Goal: Information Seeking & Learning: Learn about a topic

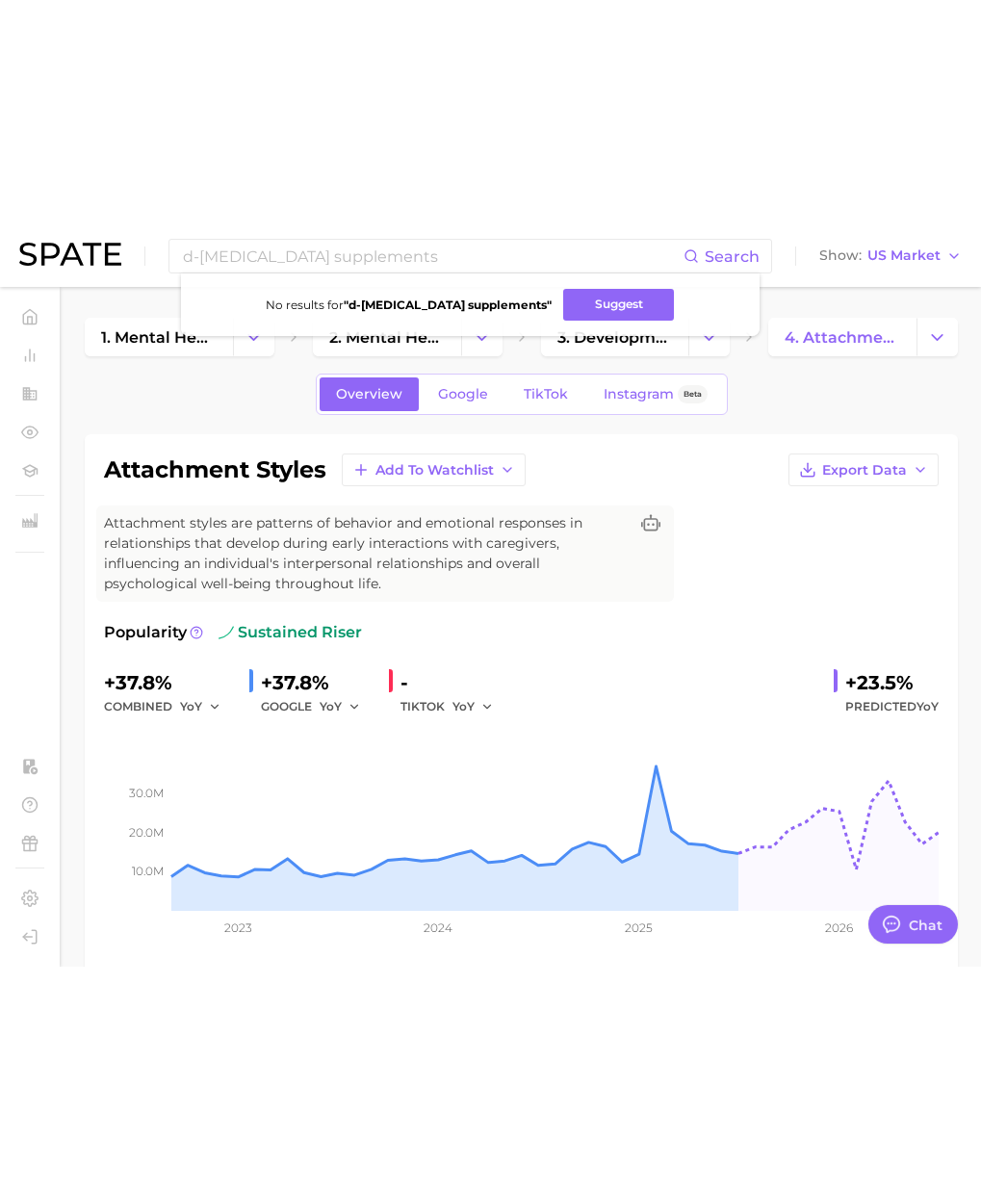
scroll to position [3157, 0]
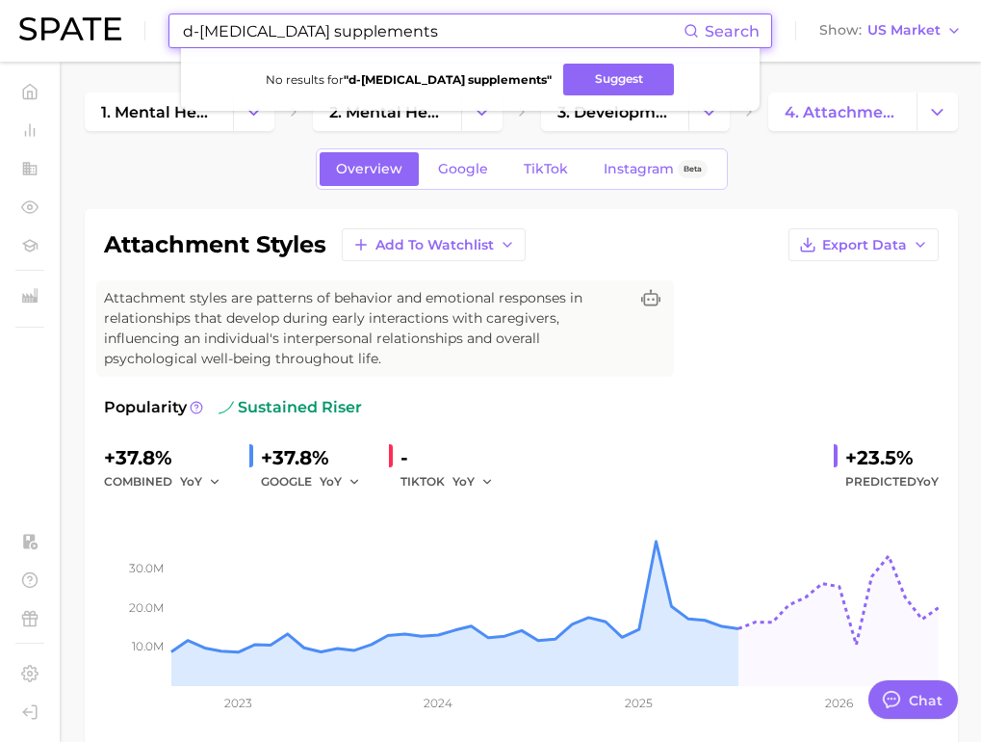
type textarea "x"
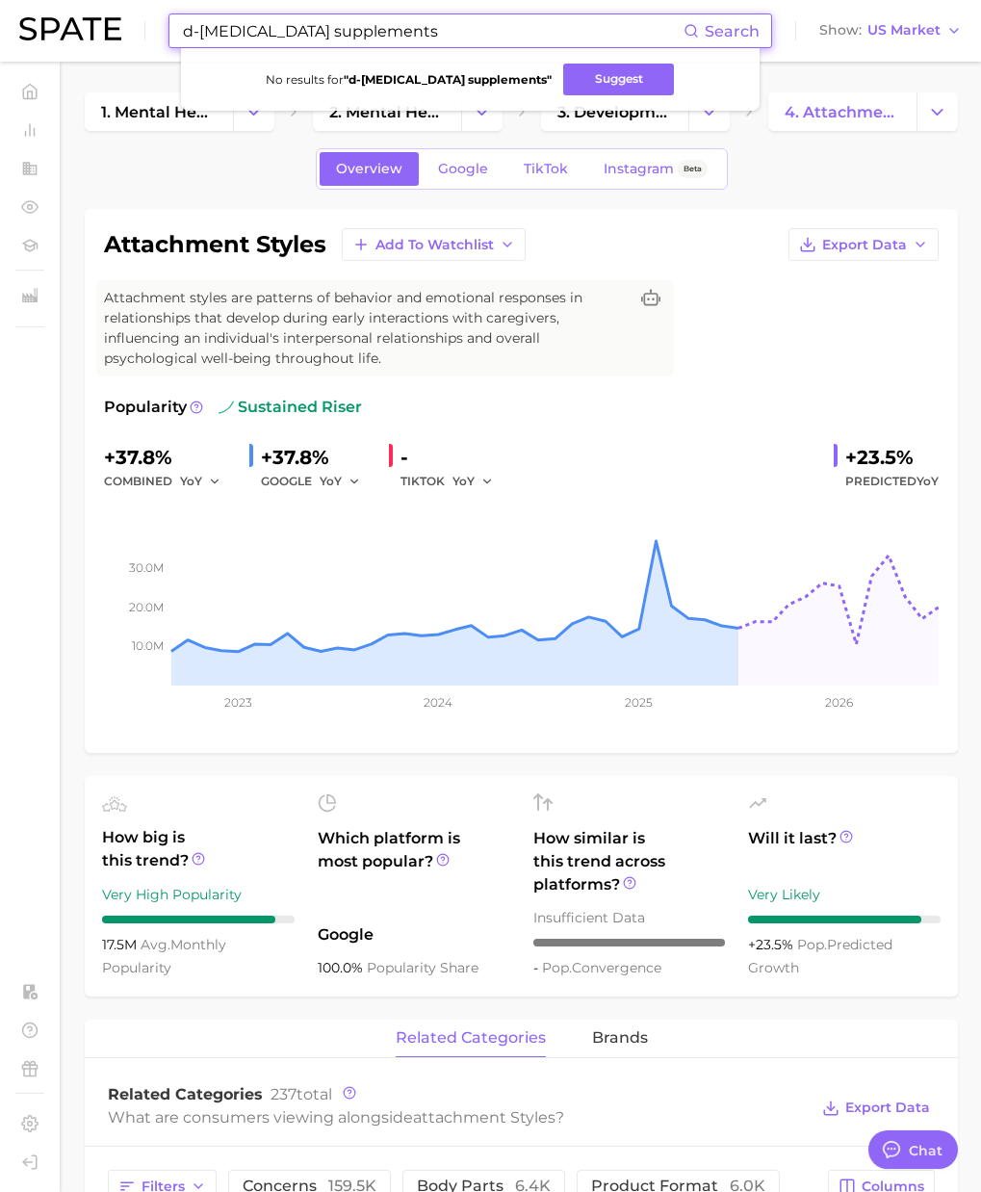
paste input "l carnitine supplement"
drag, startPoint x: 336, startPoint y: 22, endPoint x: 45, endPoint y: 1, distance: 291.6
click at [21, 0] on html "l carnitine supplement Search No results for " d-[MEDICAL_DATA] supplements " S…" at bounding box center [490, 596] width 981 height 1192
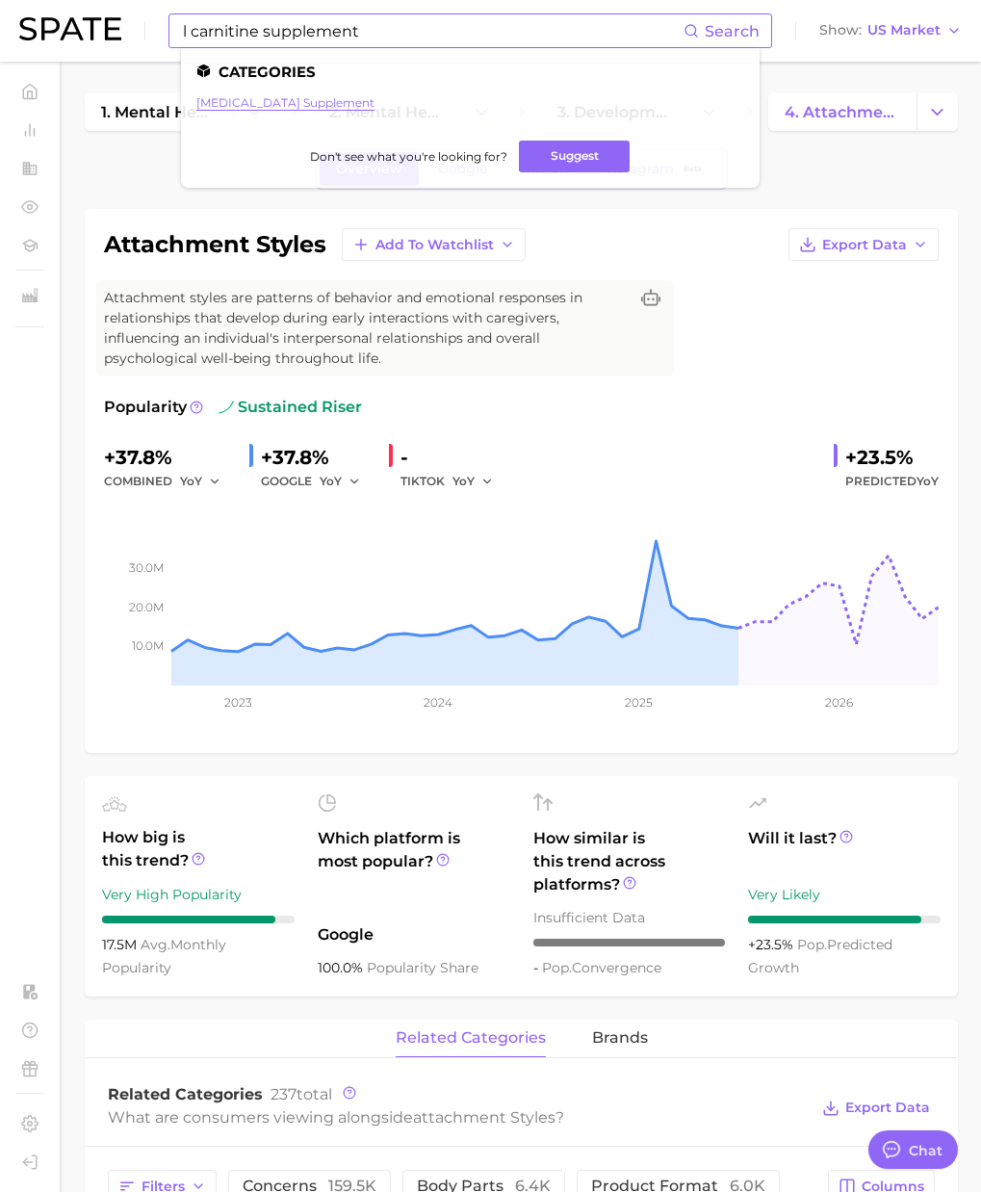
click at [263, 104] on link "[MEDICAL_DATA] supplement" at bounding box center [285, 102] width 178 height 14
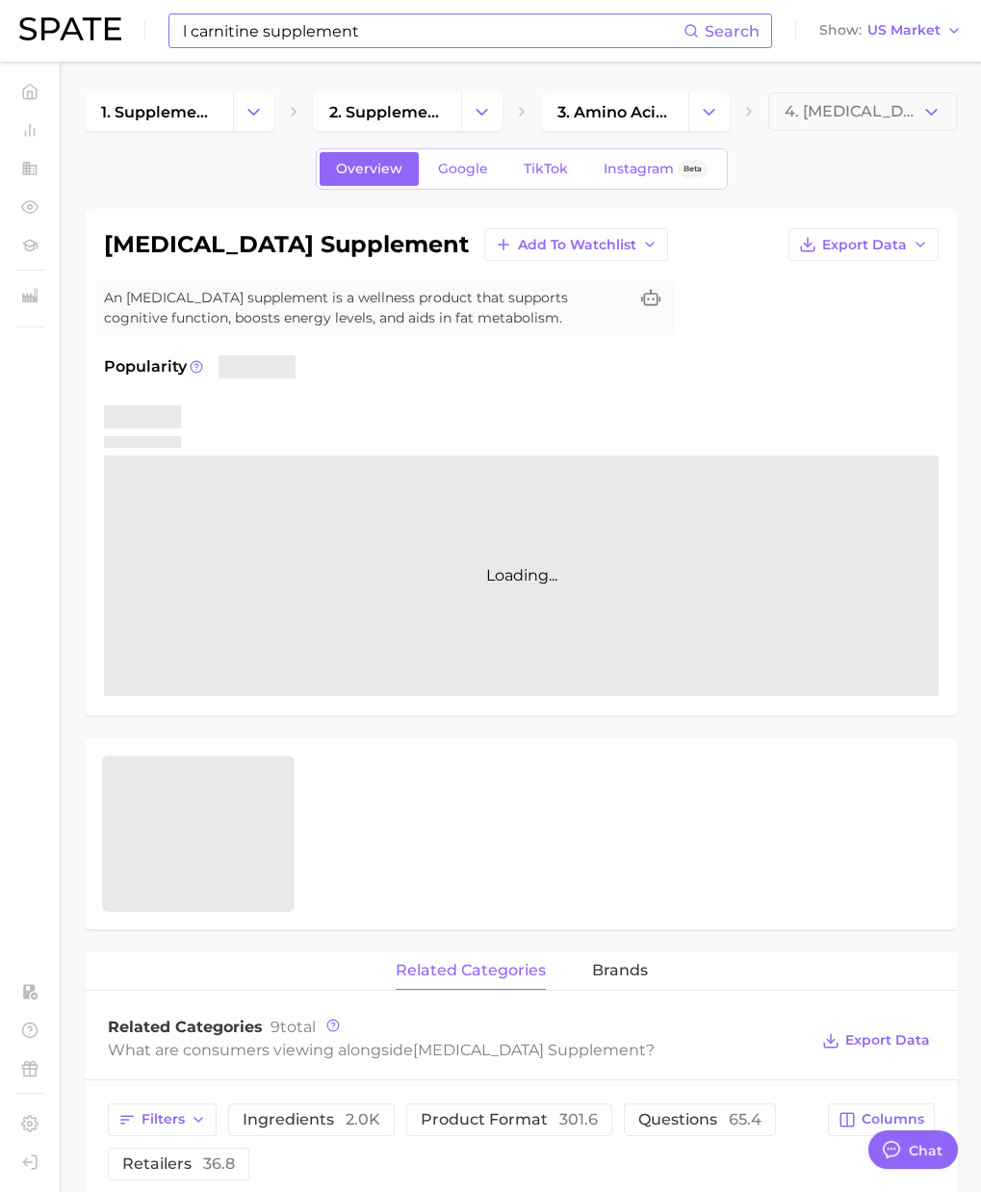
drag, startPoint x: 112, startPoint y: 245, endPoint x: 475, endPoint y: 244, distance: 363.1
click at [475, 244] on div "[MEDICAL_DATA] supplement Add to Watchlist Export Data" at bounding box center [521, 244] width 835 height 33
copy h1 "[MEDICAL_DATA] supplement"
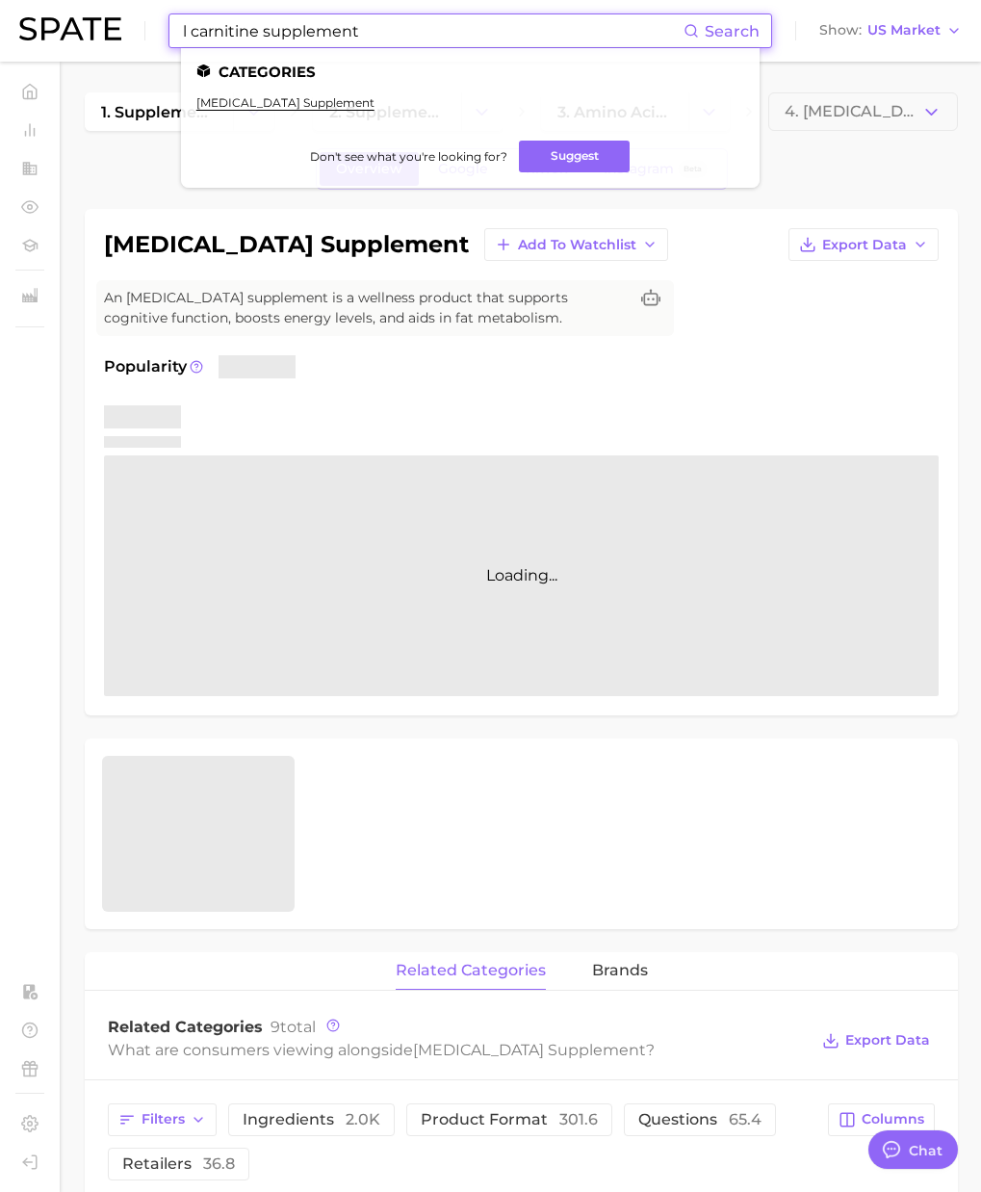
paste input "magnesium glycinat"
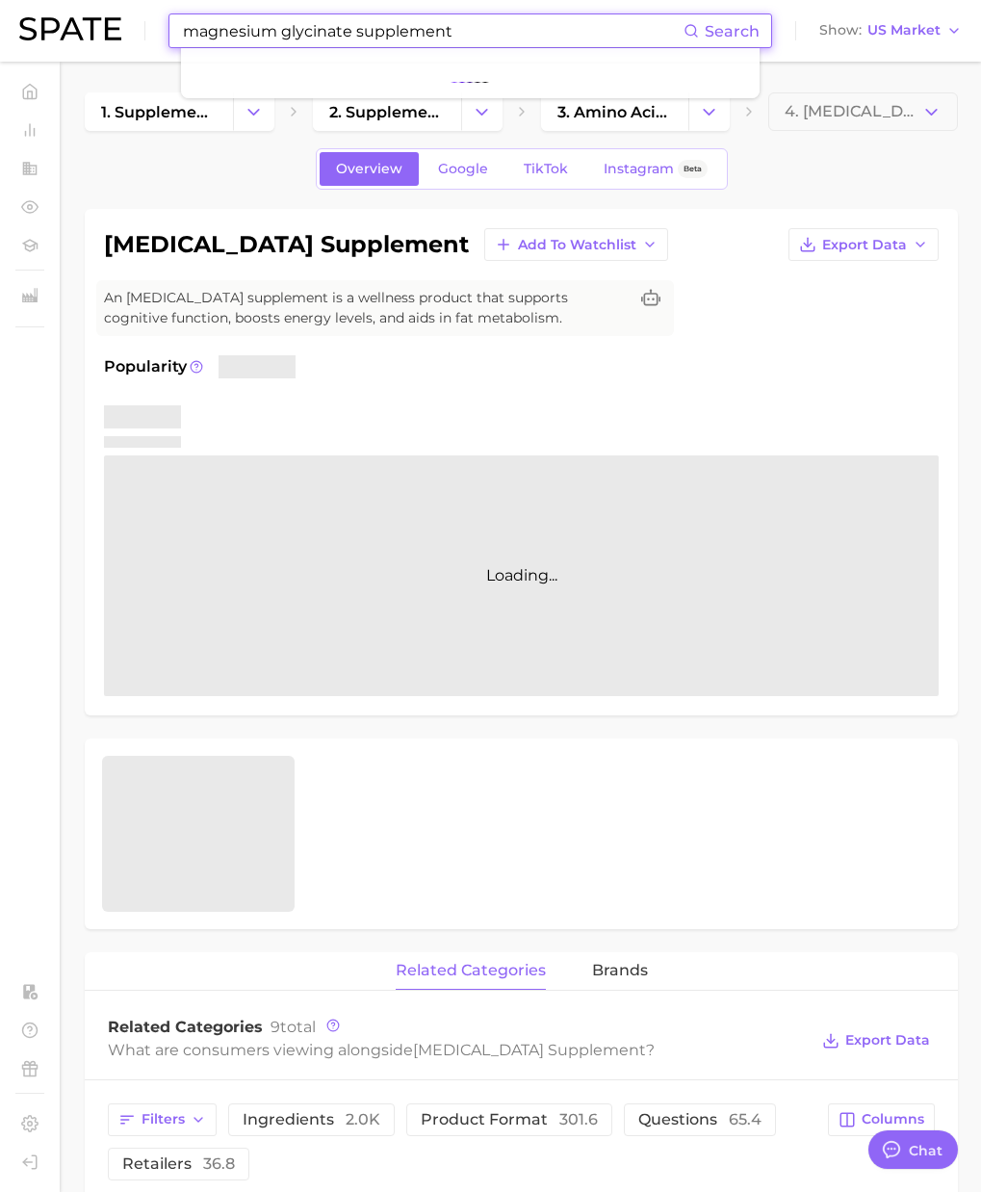
drag, startPoint x: 378, startPoint y: 33, endPoint x: 15, endPoint y: 23, distance: 362.2
click at [12, 22] on header "magnesium glycinate supplement Search Show US Market" at bounding box center [490, 31] width 981 height 62
type input "magnesium glycinate supplement"
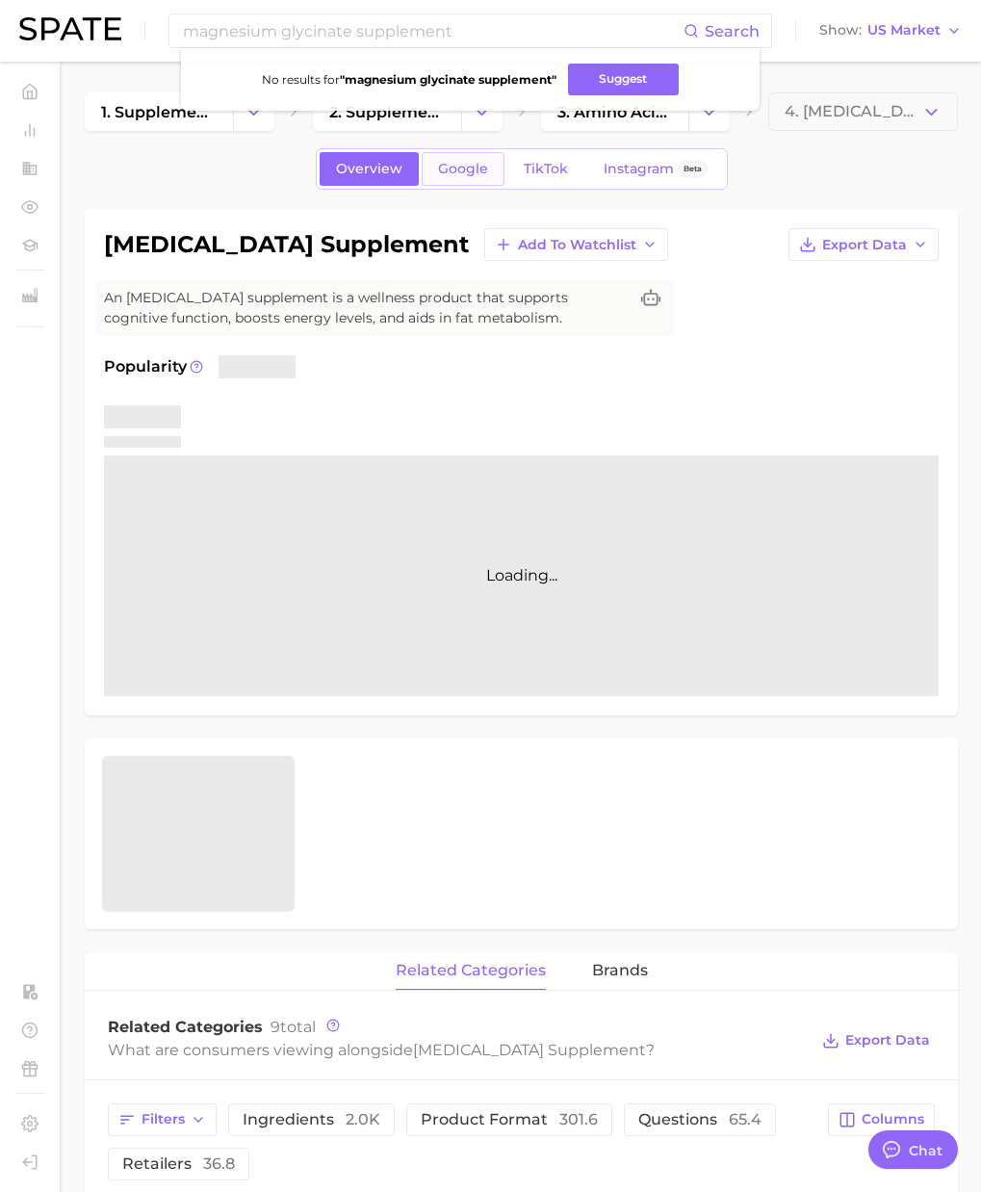
click at [458, 171] on span "Google" at bounding box center [463, 169] width 50 height 16
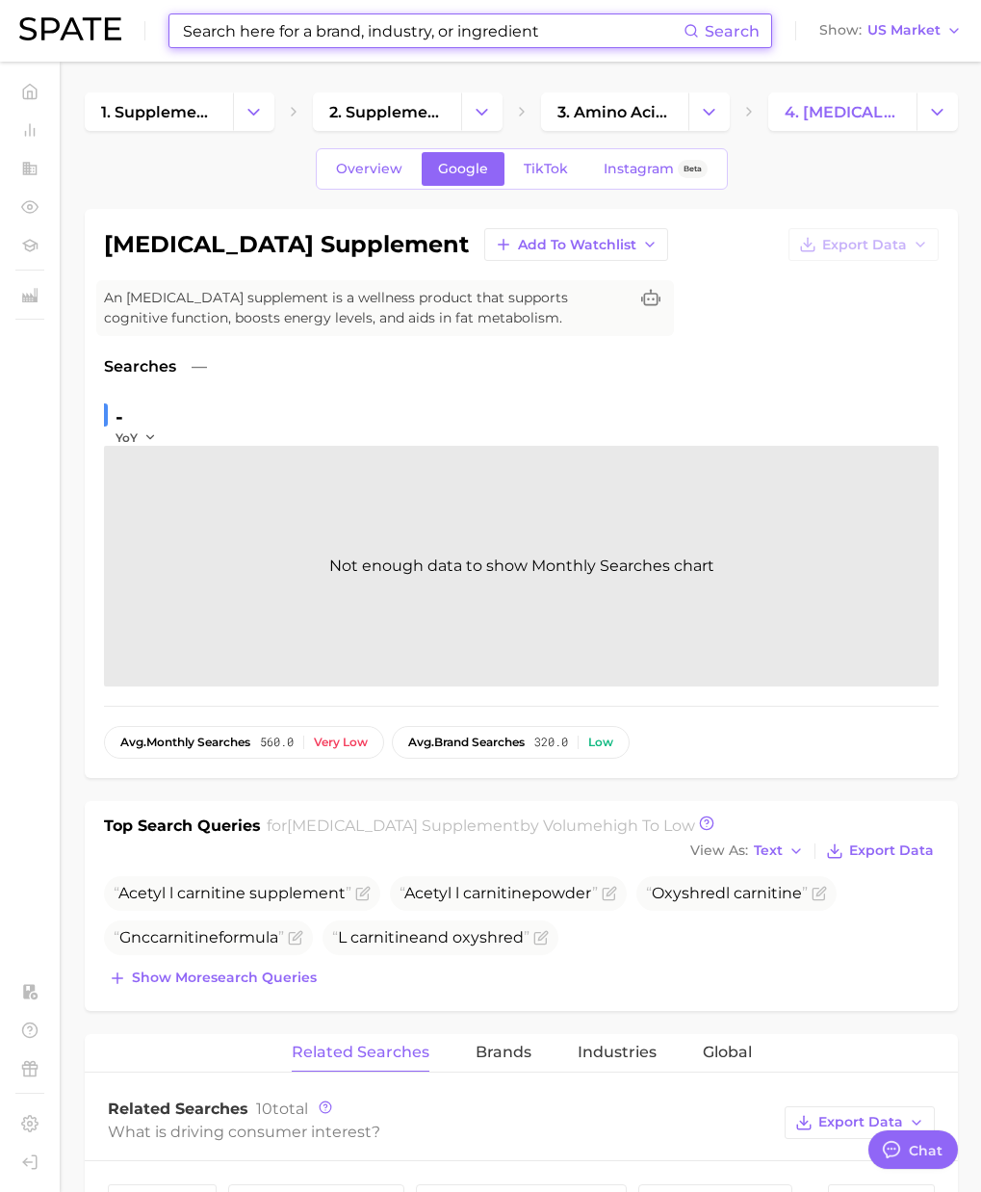
click at [329, 41] on input at bounding box center [432, 30] width 503 height 33
paste input "[MEDICAL_DATA] amino acid supplement"
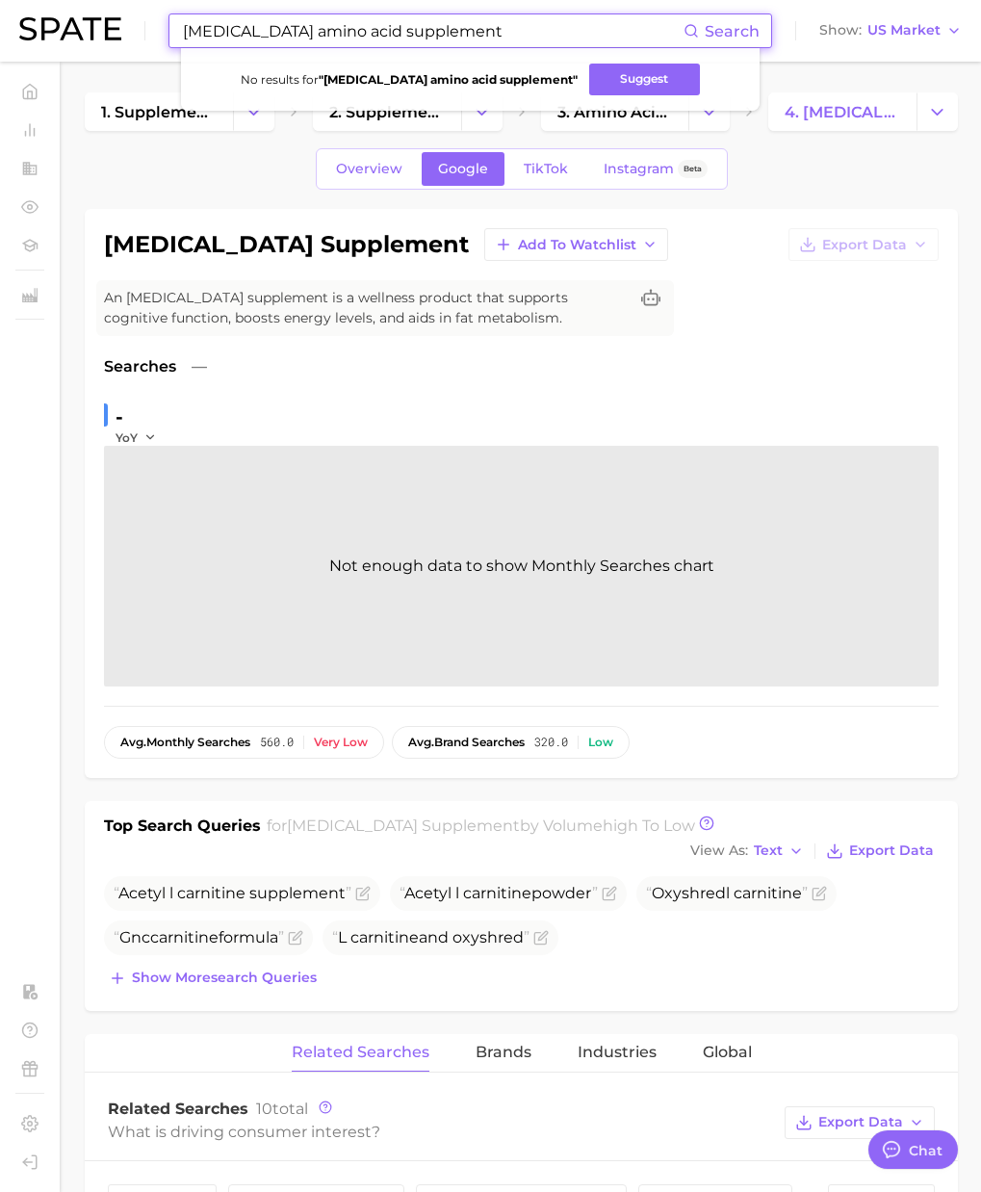
paste input "l tryptophan"
drag, startPoint x: 434, startPoint y: 31, endPoint x: 138, endPoint y: 15, distance: 297.0
click at [138, 15] on div "l tryptophan supplement Search No results for " [MEDICAL_DATA] amino acid suppl…" at bounding box center [490, 31] width 943 height 62
paste input "carbohydrate blocker supplements"
drag, startPoint x: 341, startPoint y: 27, endPoint x: 159, endPoint y: 13, distance: 182.6
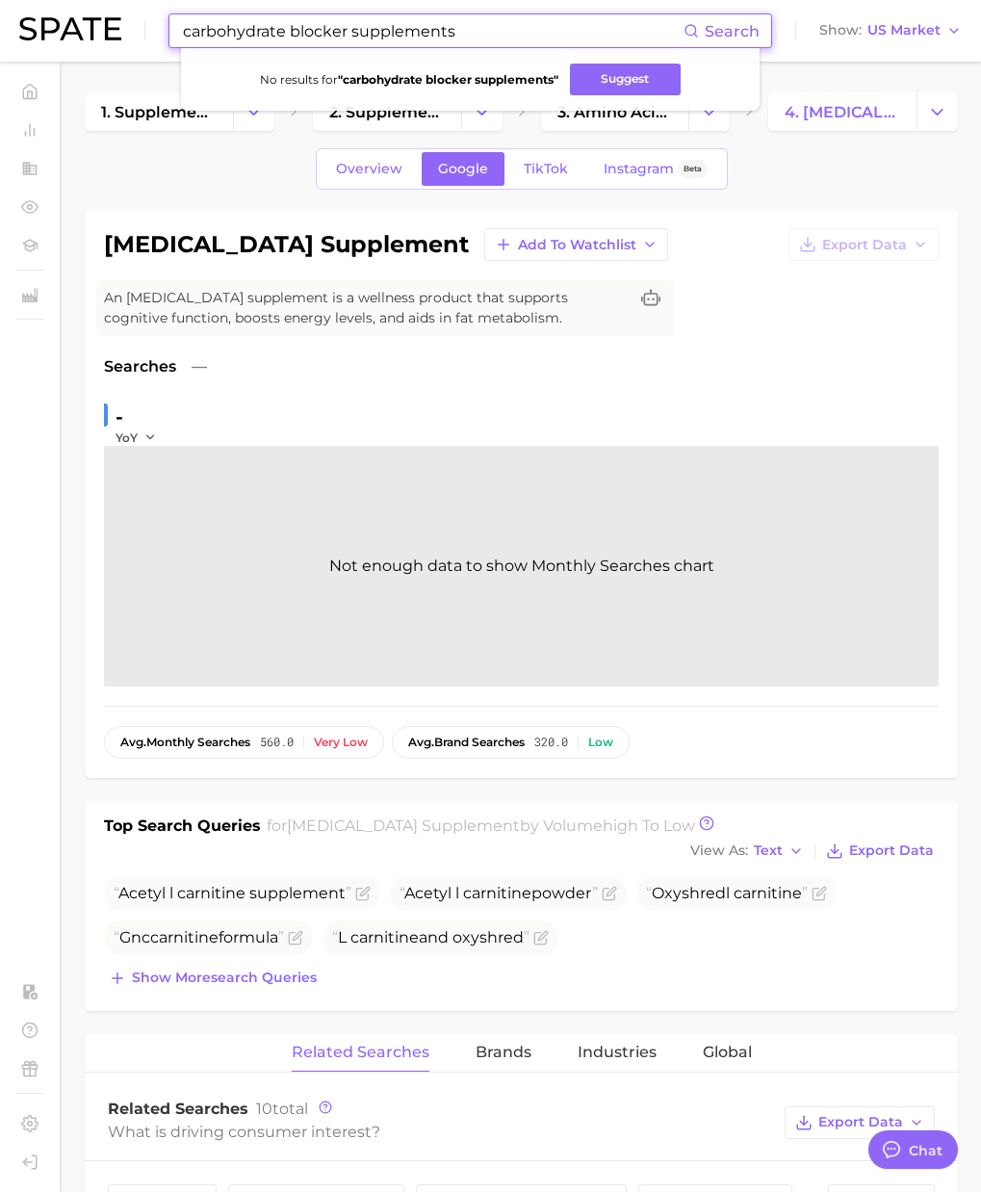
click at [159, 13] on div "carbohydrate blocker supplements Search No results for " carbohydrate blocker s…" at bounding box center [490, 31] width 943 height 62
paste input "binder"
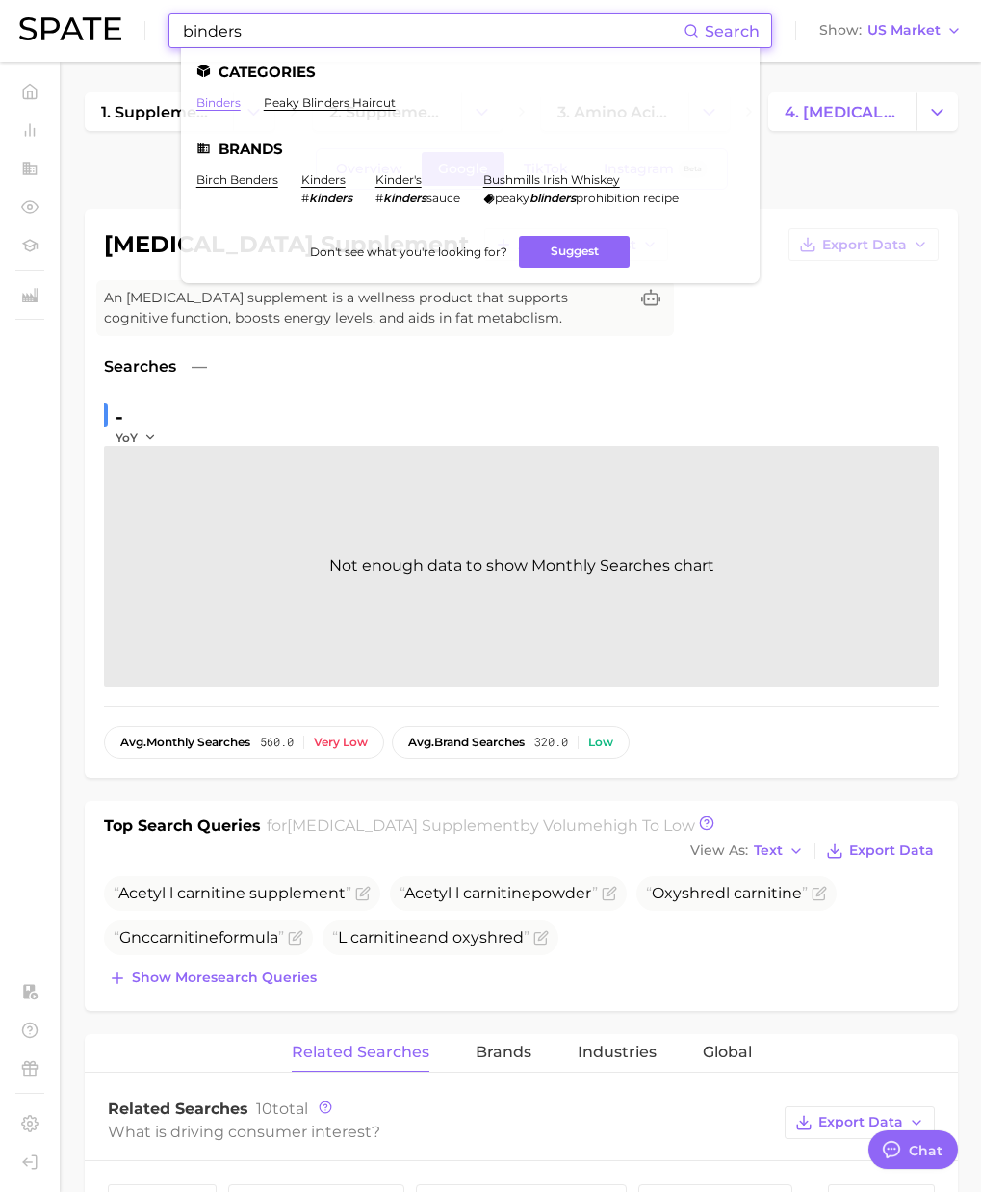
type input "binders"
click at [229, 103] on link "binders" at bounding box center [218, 102] width 44 height 14
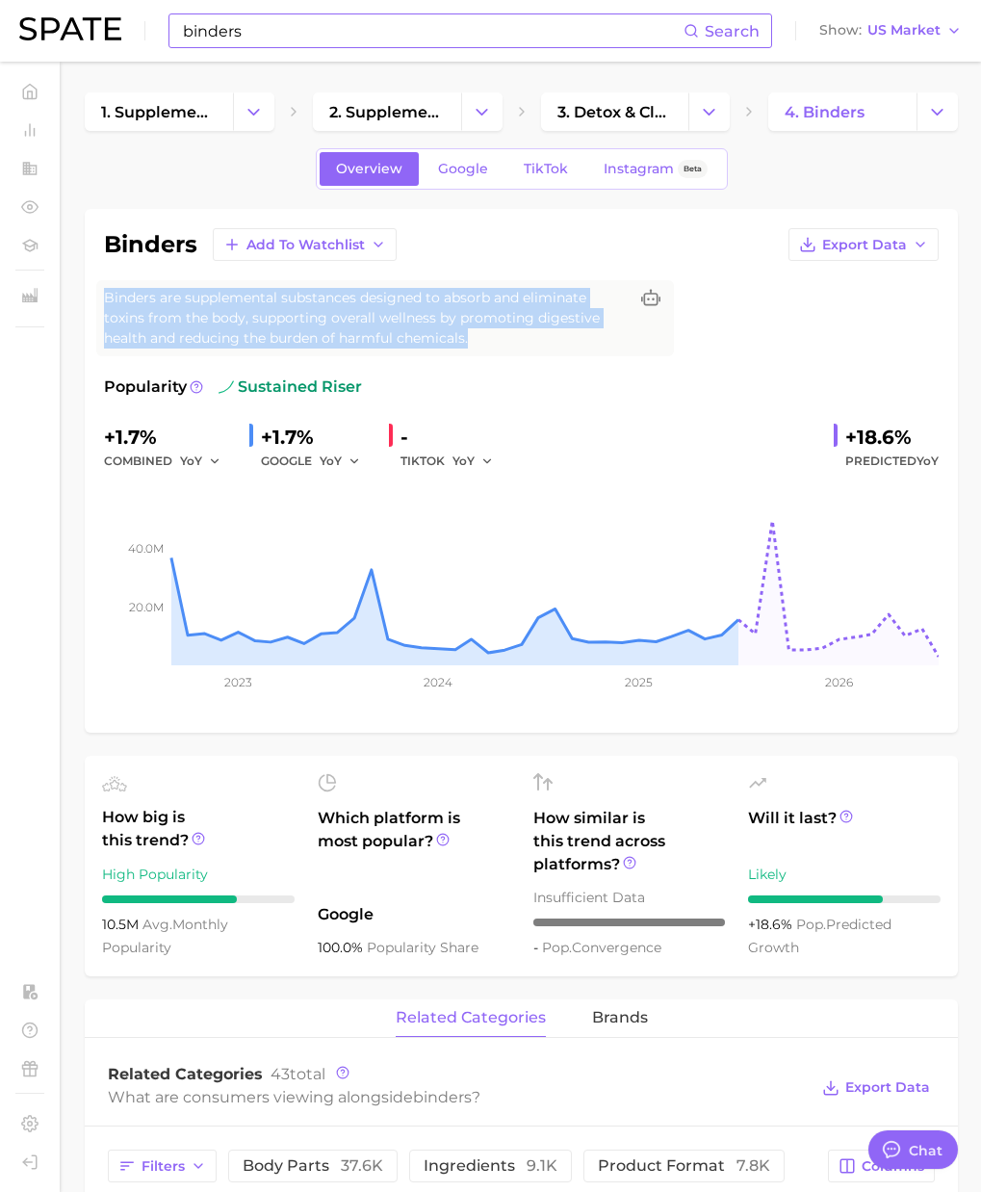
drag, startPoint x: 104, startPoint y: 302, endPoint x: 486, endPoint y: 348, distance: 385.0
click at [486, 348] on span "Binders are supplemental substances designed to absorb and eliminate toxins fro…" at bounding box center [366, 318] width 524 height 61
copy span "Binders are supplemental substances designed to absorb and eliminate toxins fro…"
click at [456, 167] on span "Google" at bounding box center [463, 169] width 50 height 16
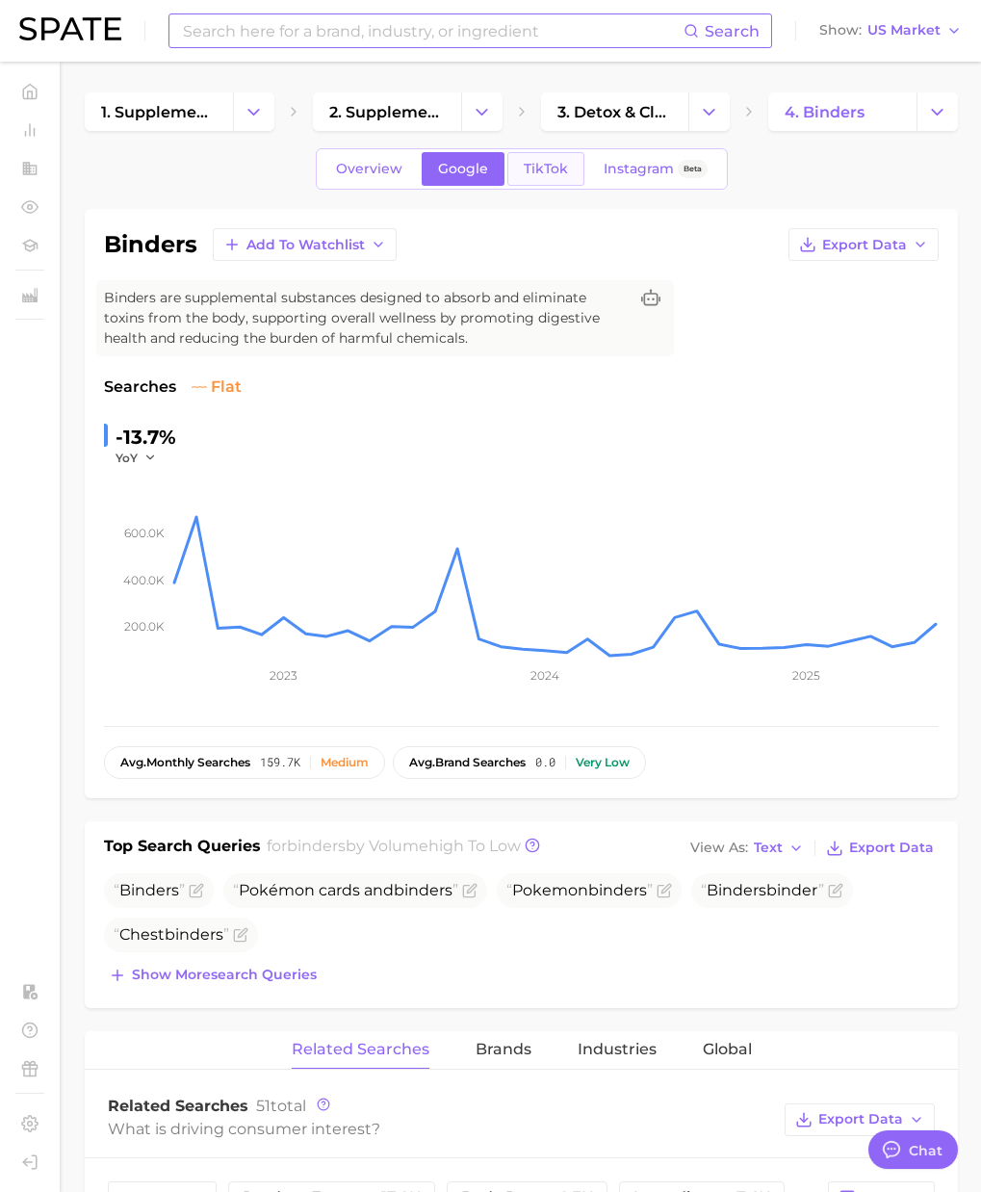
click at [552, 179] on link "TikTok" at bounding box center [546, 169] width 77 height 34
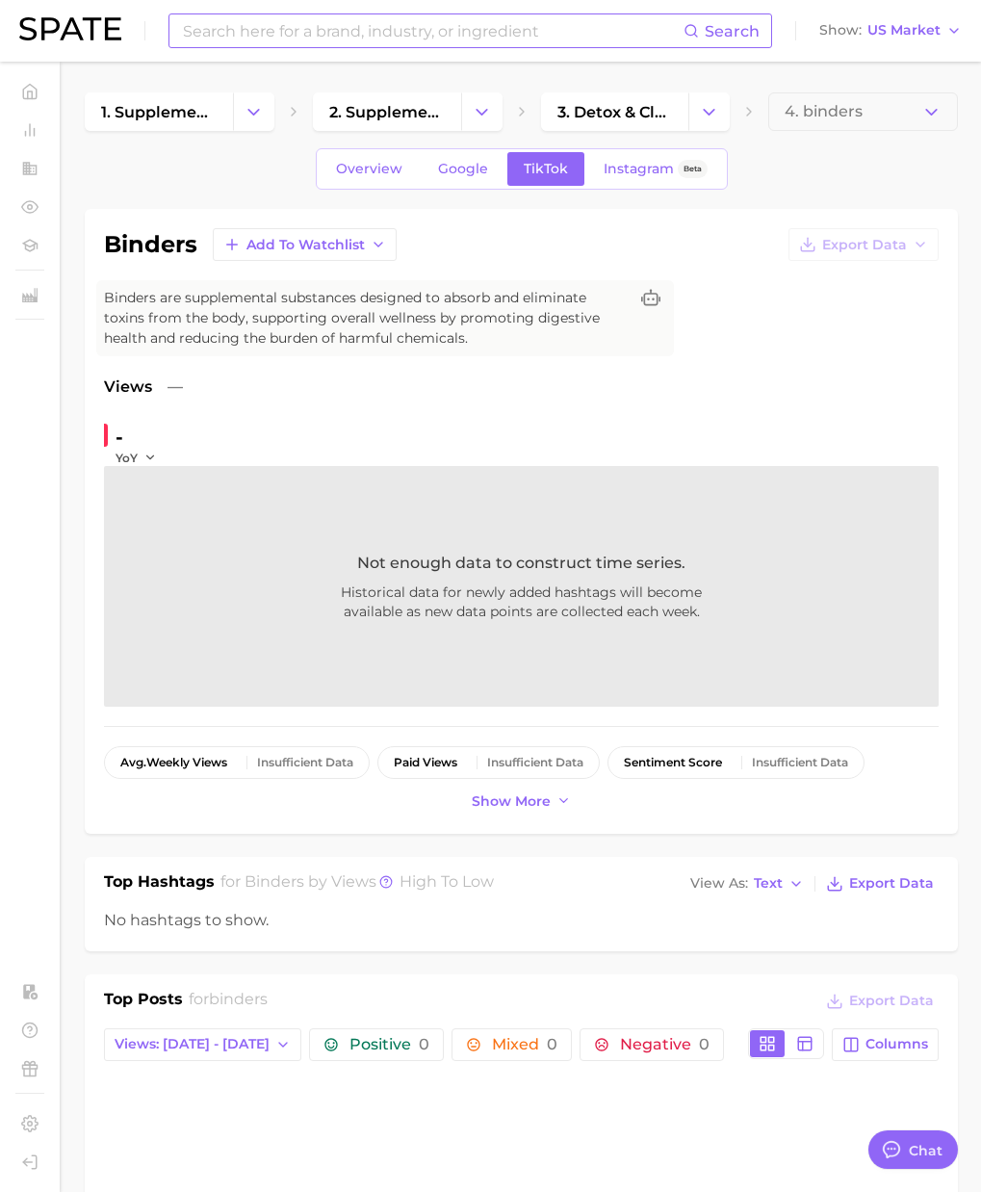
click at [220, 31] on input at bounding box center [432, 30] width 503 height 33
paste input "detox cream"
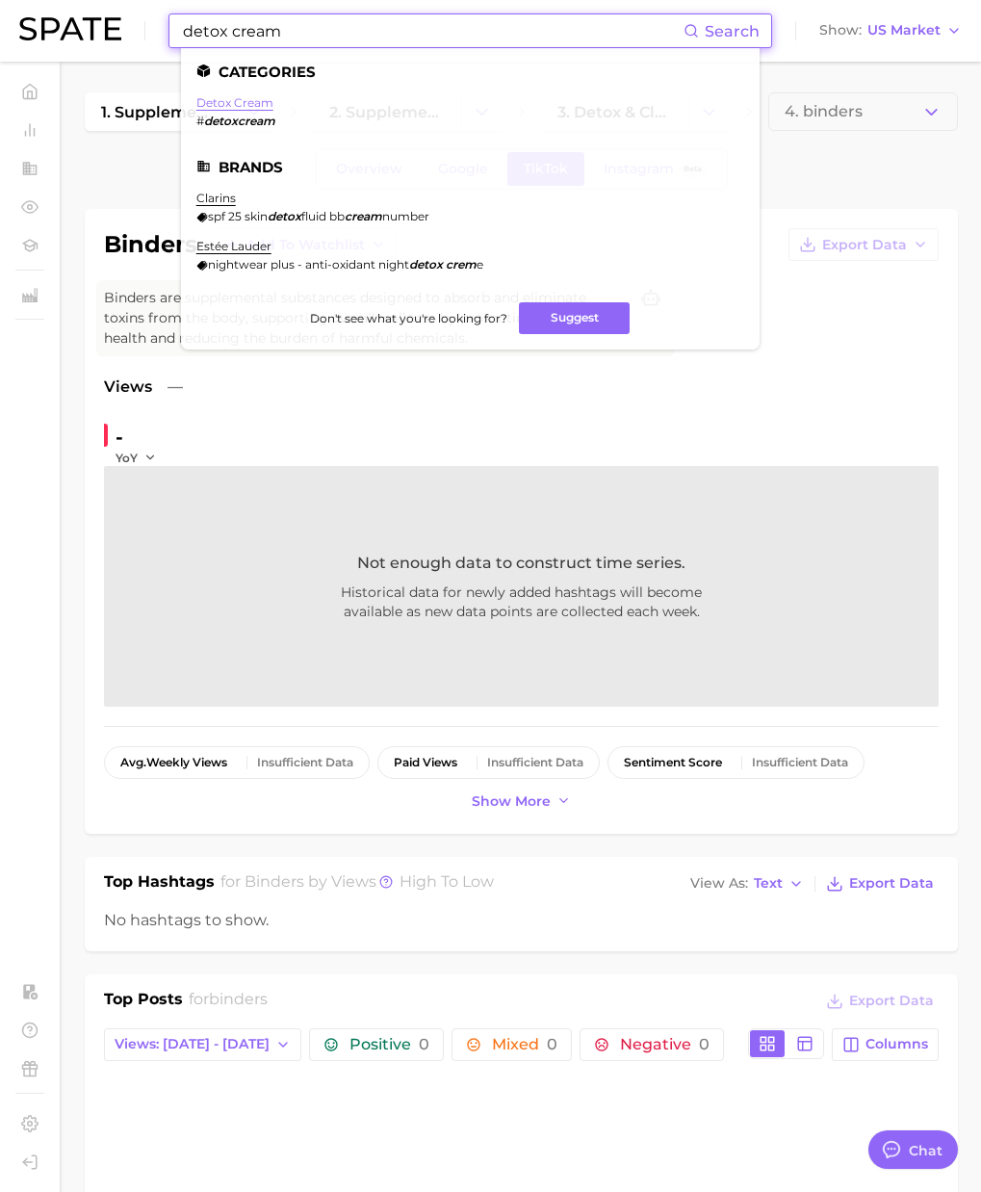
type input "detox cream"
click at [233, 100] on link "detox cream" at bounding box center [234, 102] width 77 height 14
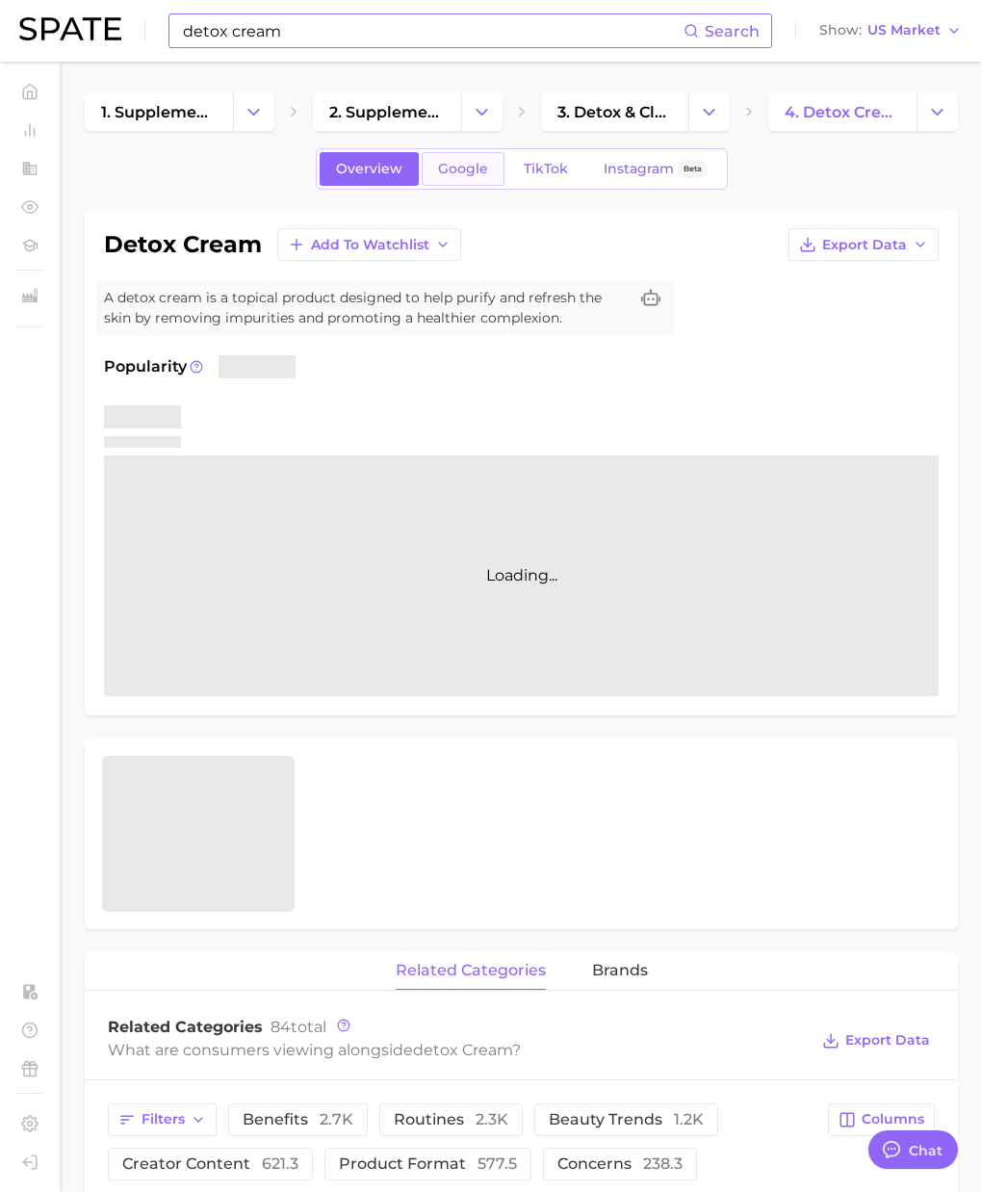
click at [450, 167] on span "Google" at bounding box center [463, 169] width 50 height 16
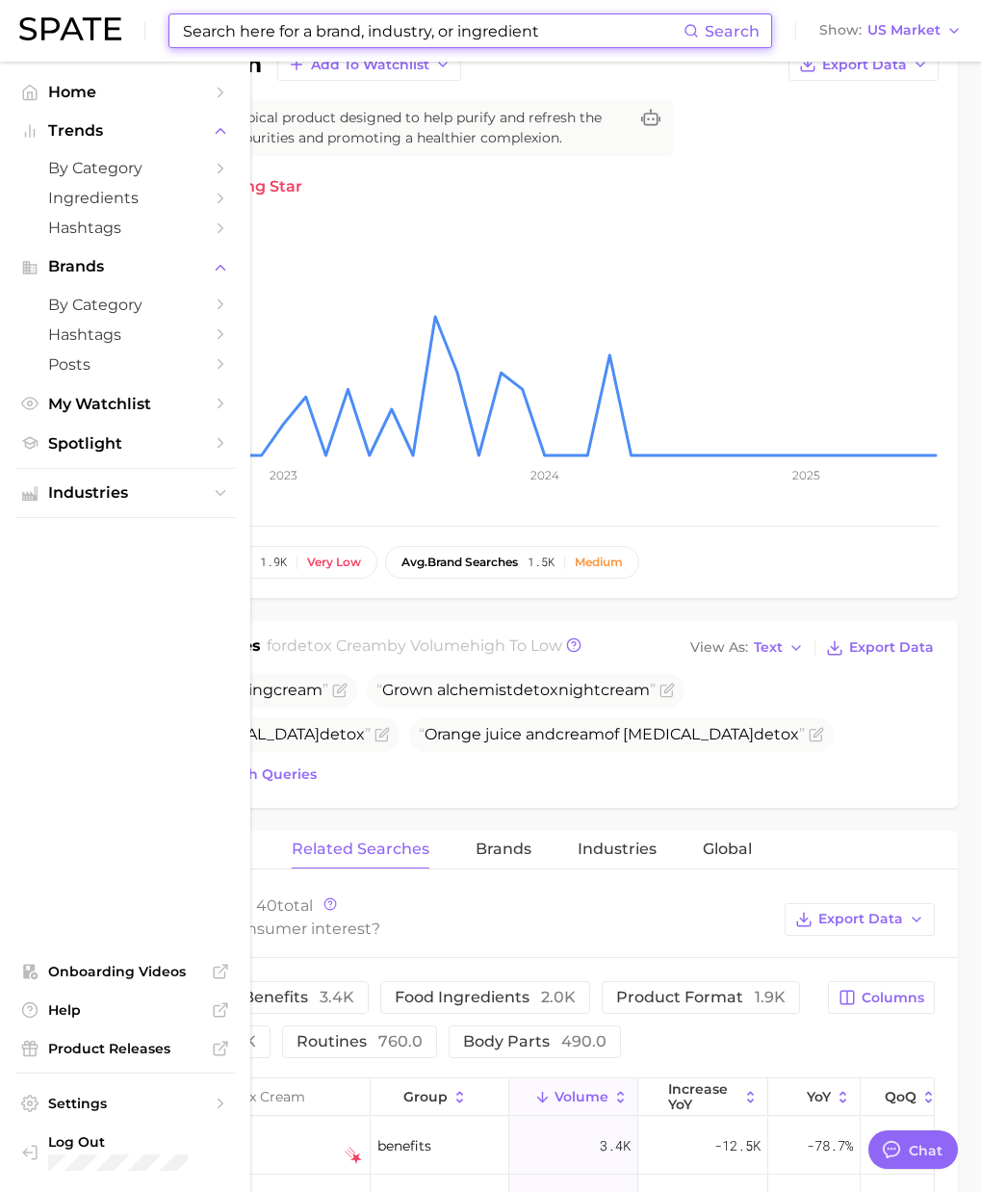
scroll to position [181, 0]
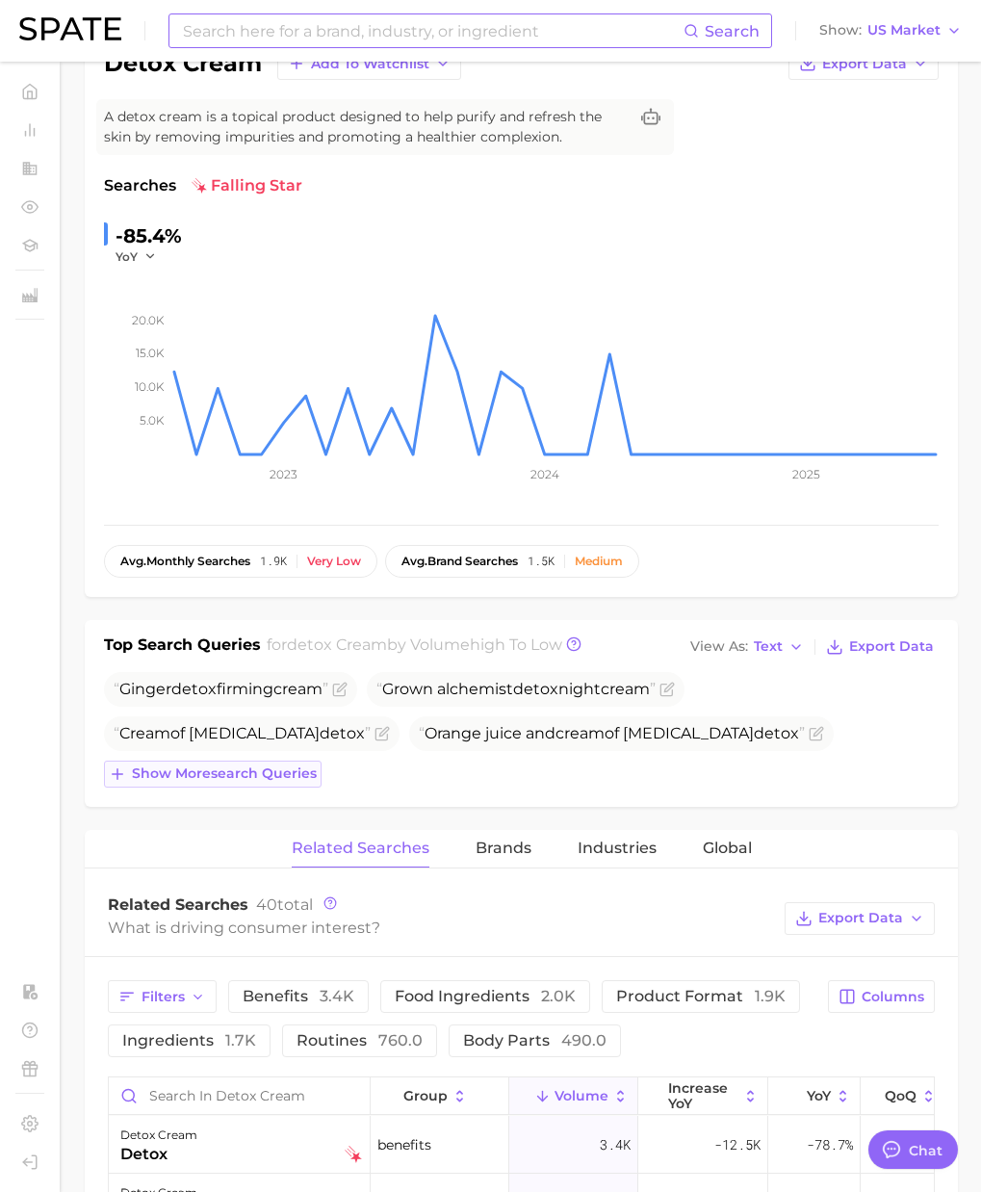
click at [233, 741] on span "Show more search queries" at bounding box center [224, 774] width 185 height 16
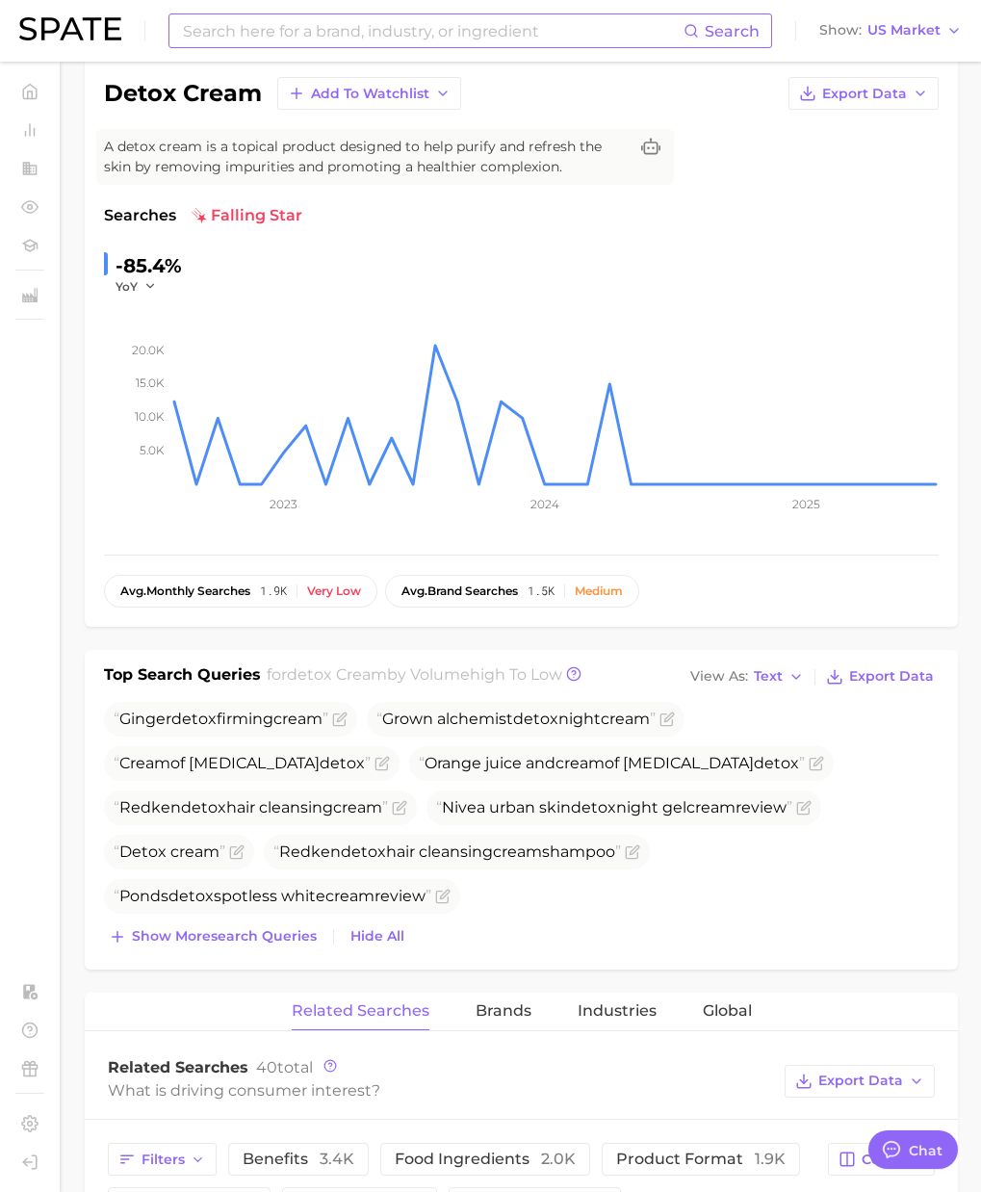
scroll to position [138, 0]
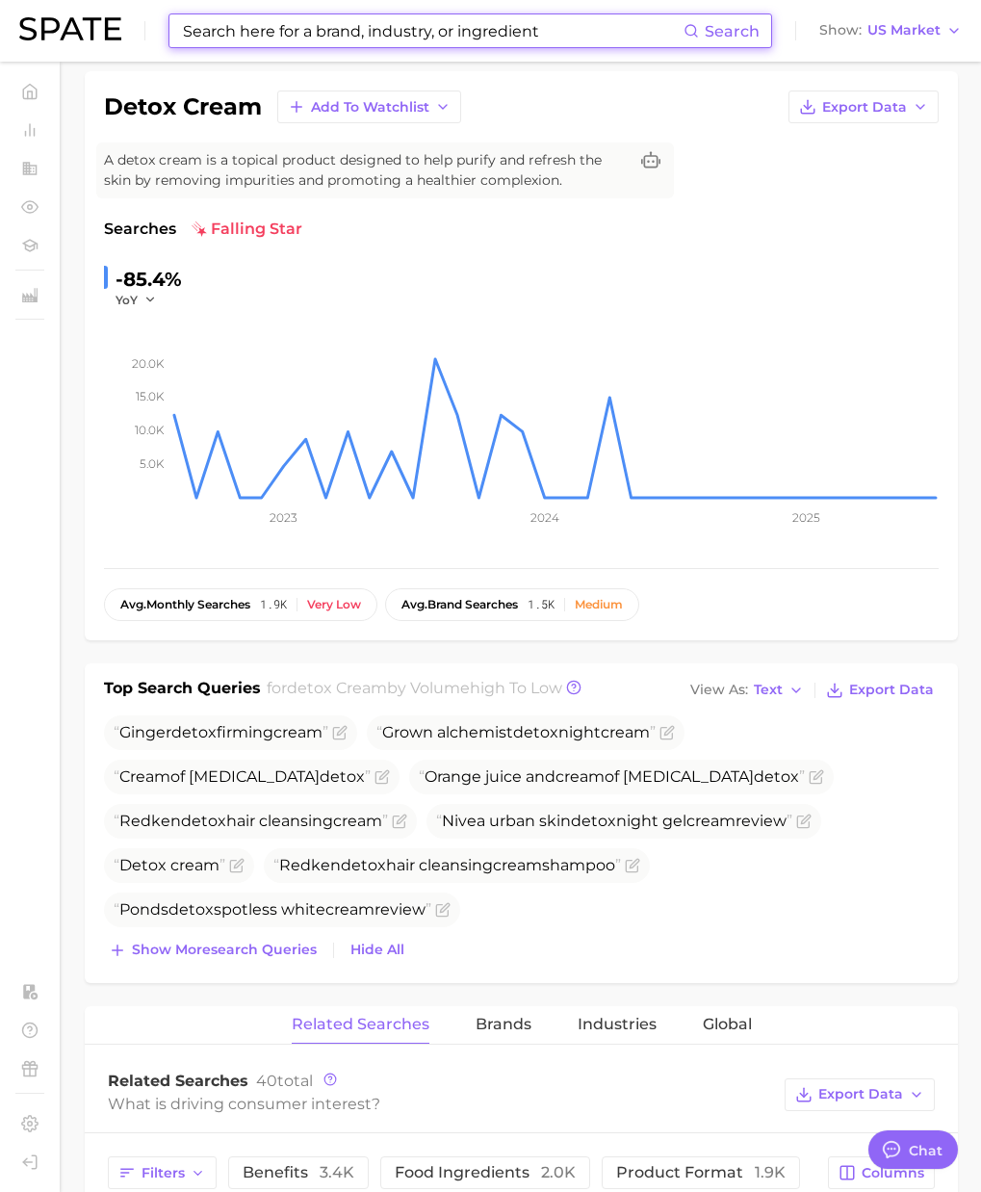
click at [244, 29] on input at bounding box center [432, 30] width 503 height 33
paste input "fasting drops"
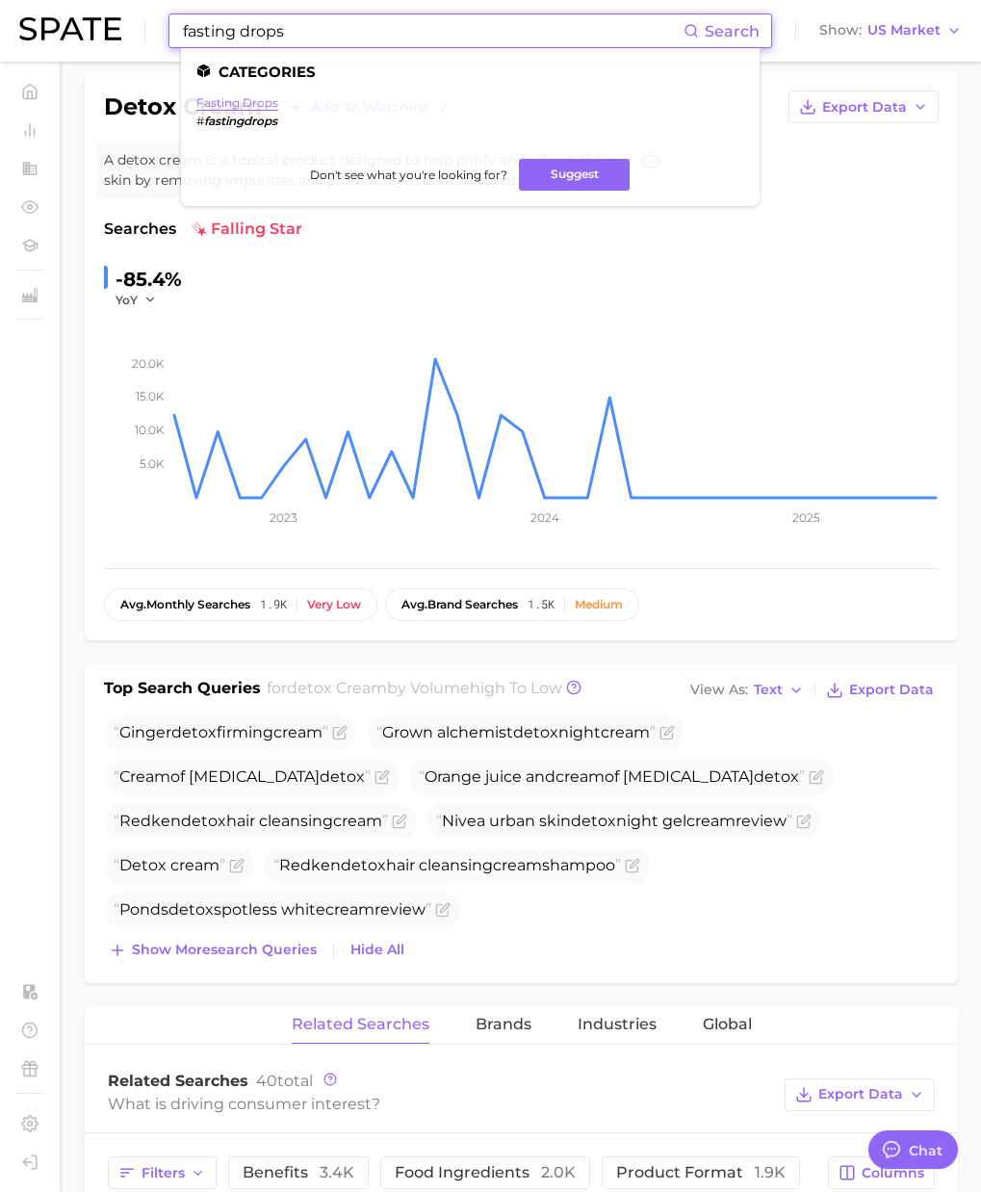
type input "fasting drops"
click at [247, 98] on link "fasting drops" at bounding box center [237, 102] width 82 height 14
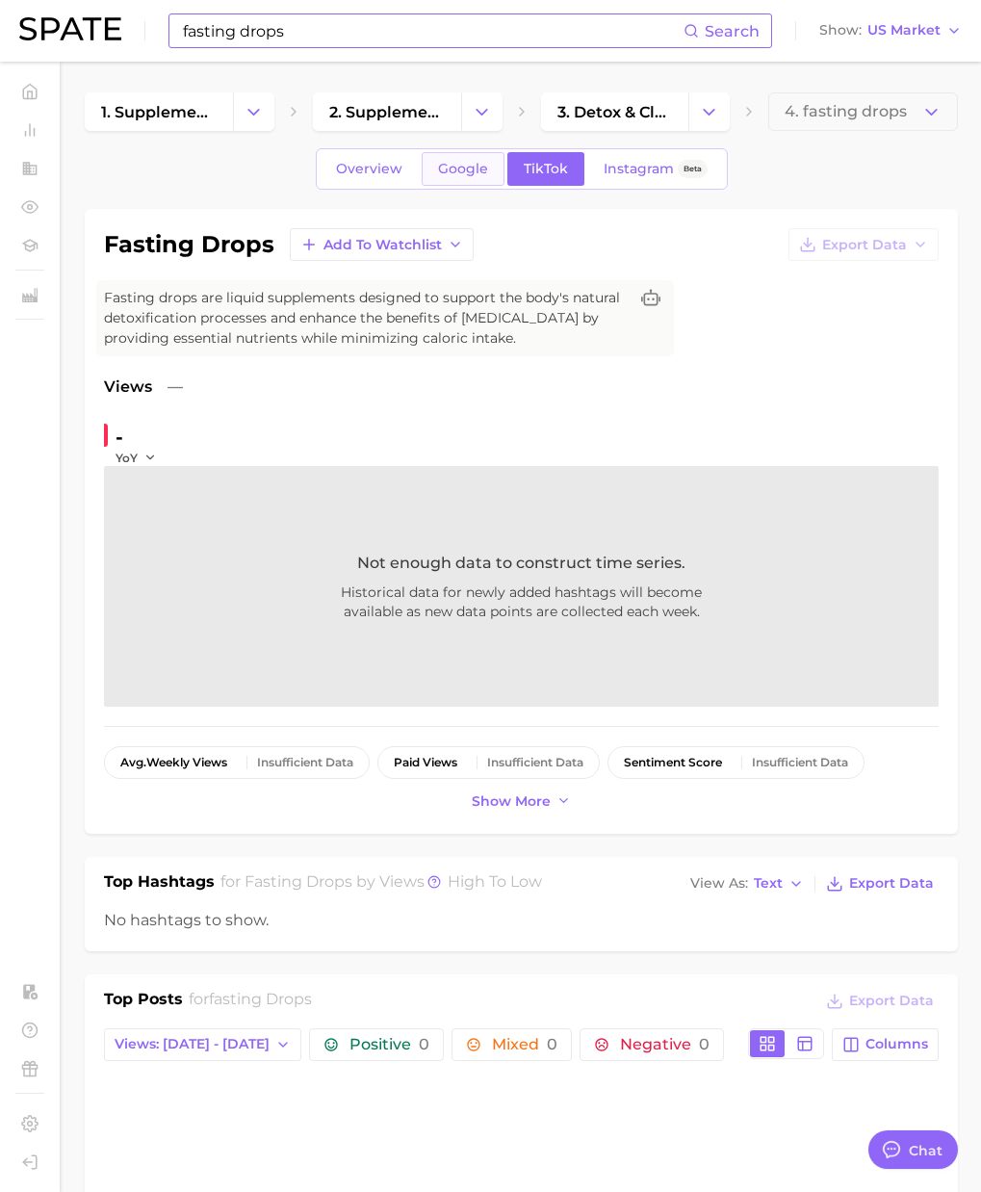
click at [454, 173] on span "Google" at bounding box center [463, 169] width 50 height 16
